Goal: Register for event/course

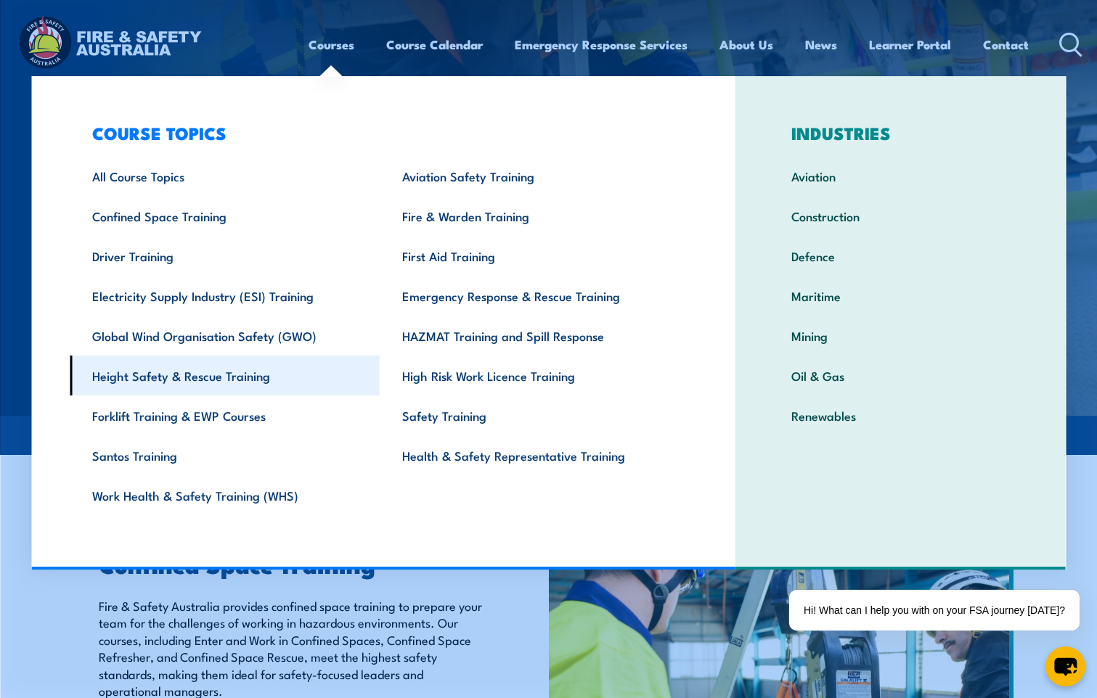
click at [197, 382] on link "Height Safety & Rescue Training" at bounding box center [225, 376] width 310 height 40
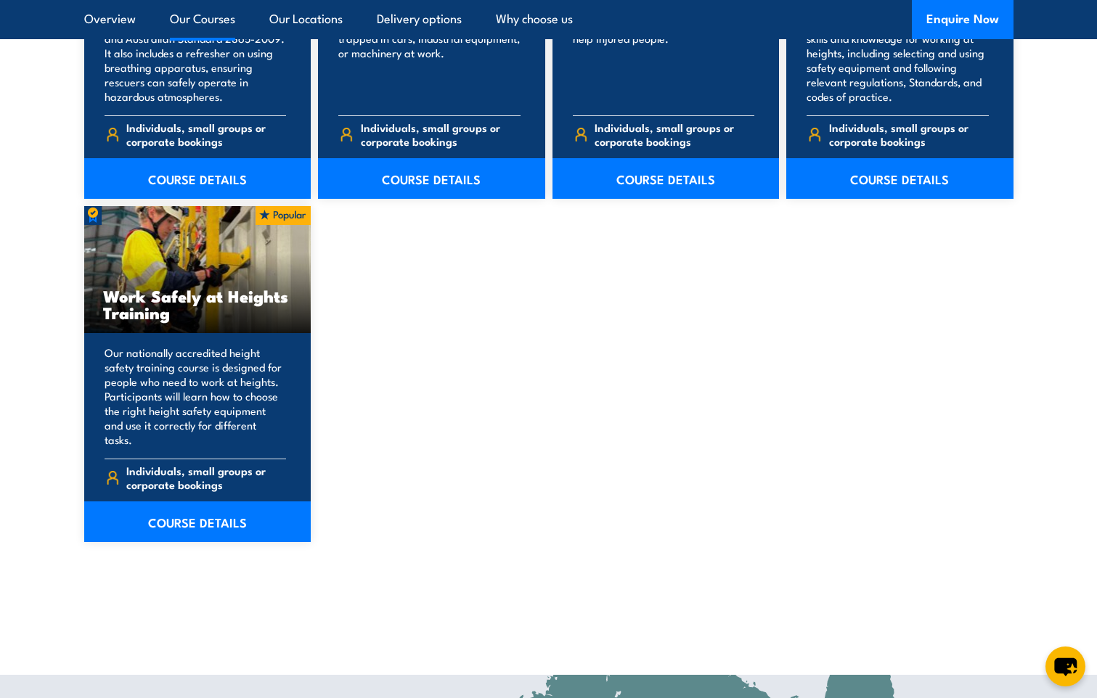
scroll to position [1815, 0]
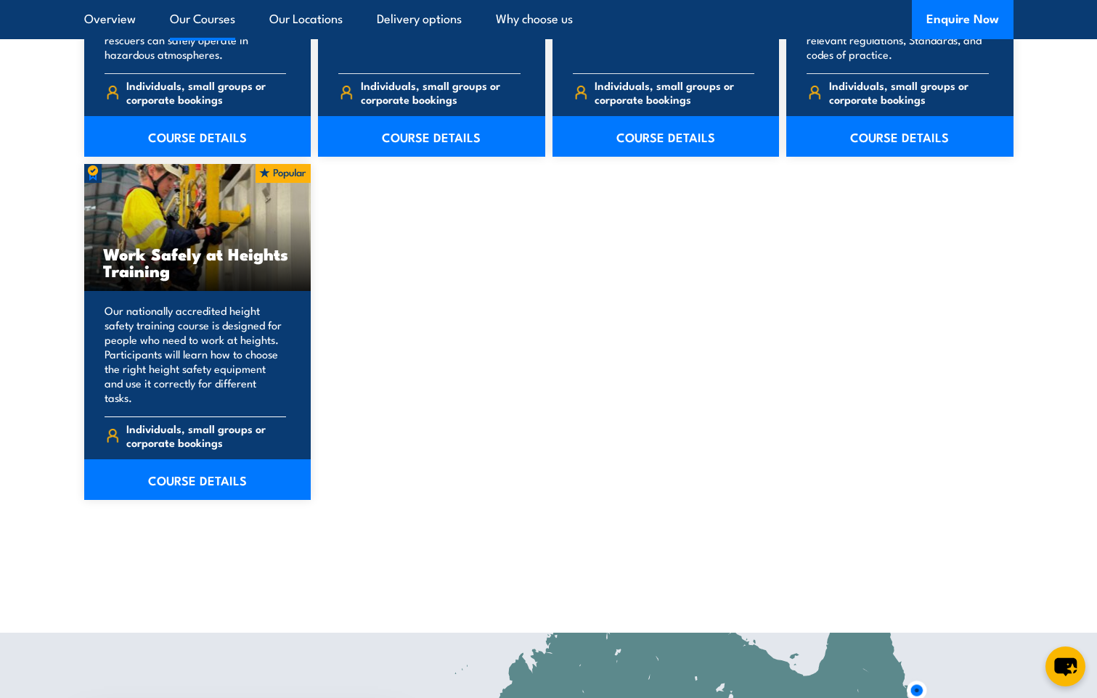
click at [223, 266] on h3 "Work Safely at Heights Training" at bounding box center [198, 261] width 190 height 33
click at [197, 470] on link "COURSE DETAILS" at bounding box center [197, 480] width 227 height 41
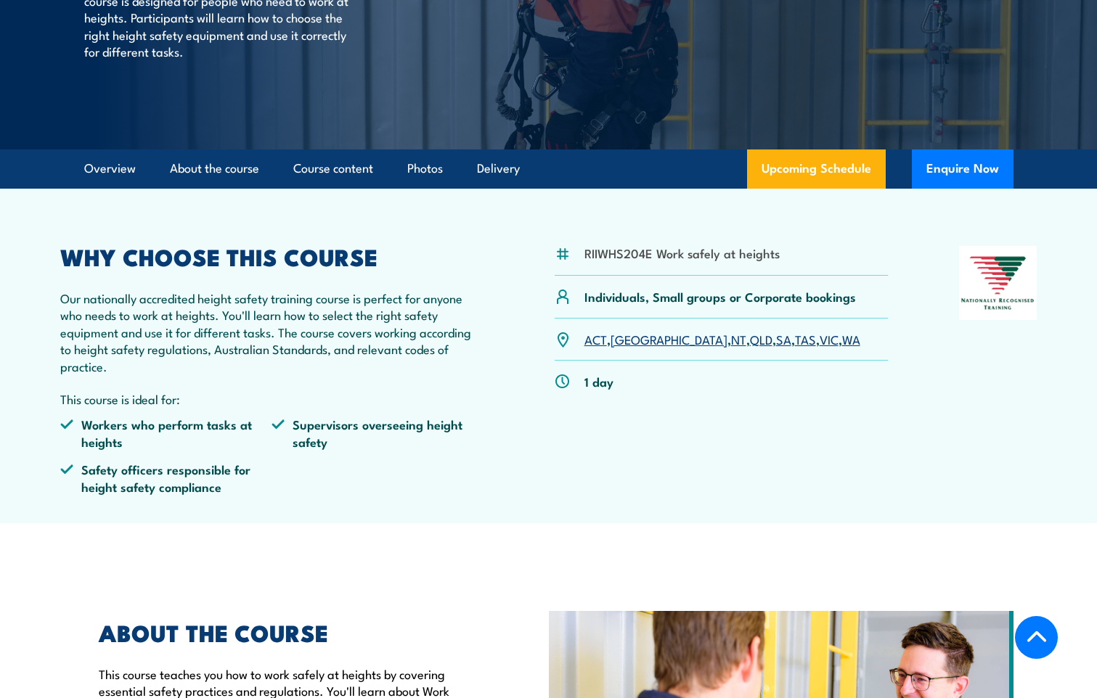
scroll to position [290, 0]
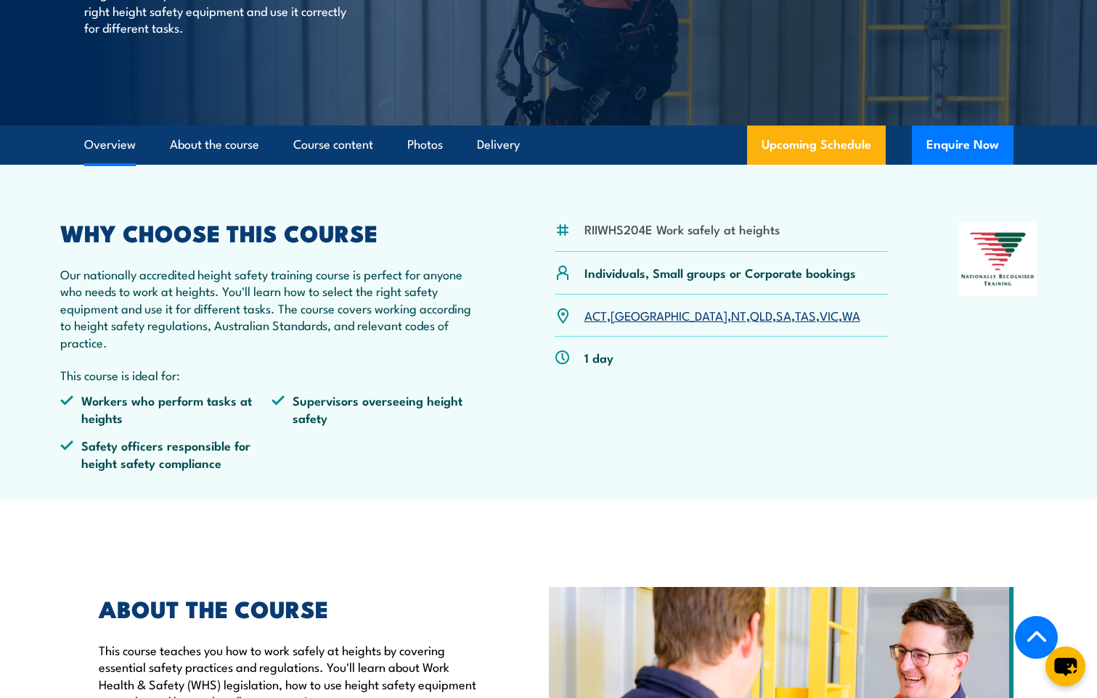
click at [776, 311] on link "SA" at bounding box center [783, 314] width 15 height 17
click at [776, 317] on link "SA" at bounding box center [783, 314] width 15 height 17
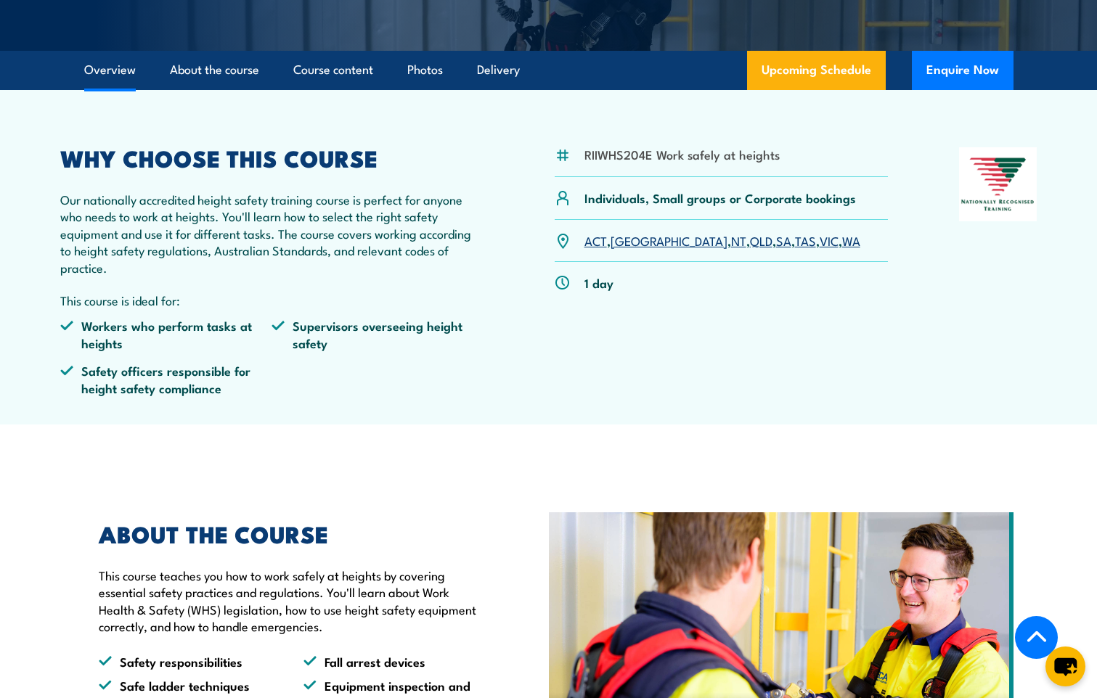
scroll to position [653, 0]
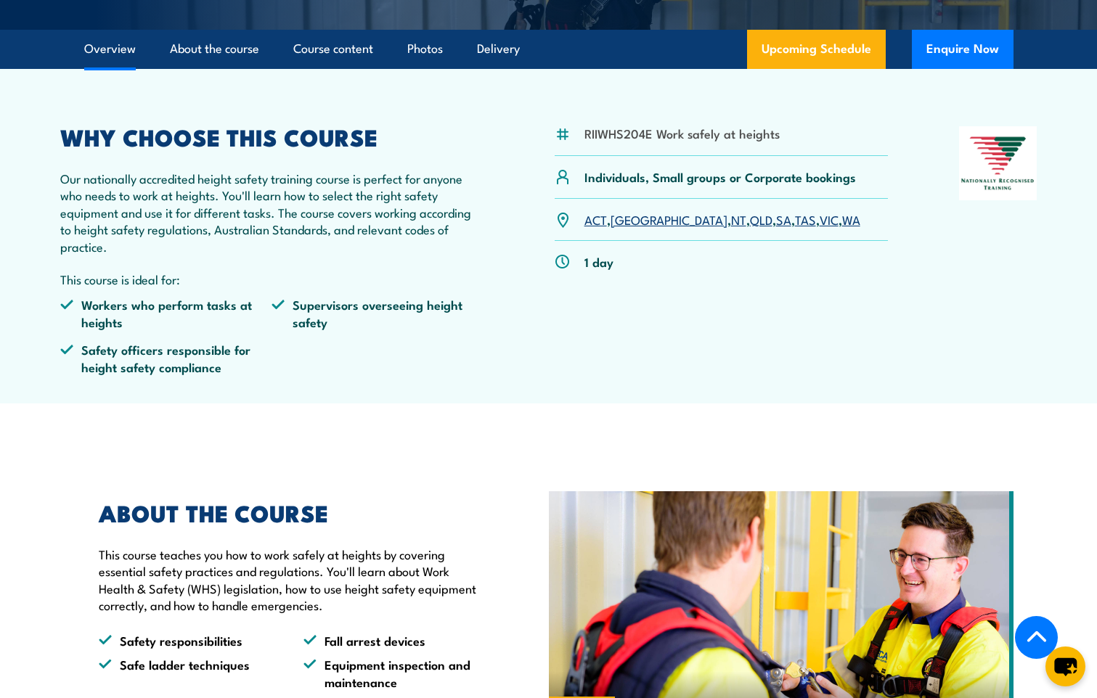
scroll to position [132, 0]
